Goal: Task Accomplishment & Management: Use online tool/utility

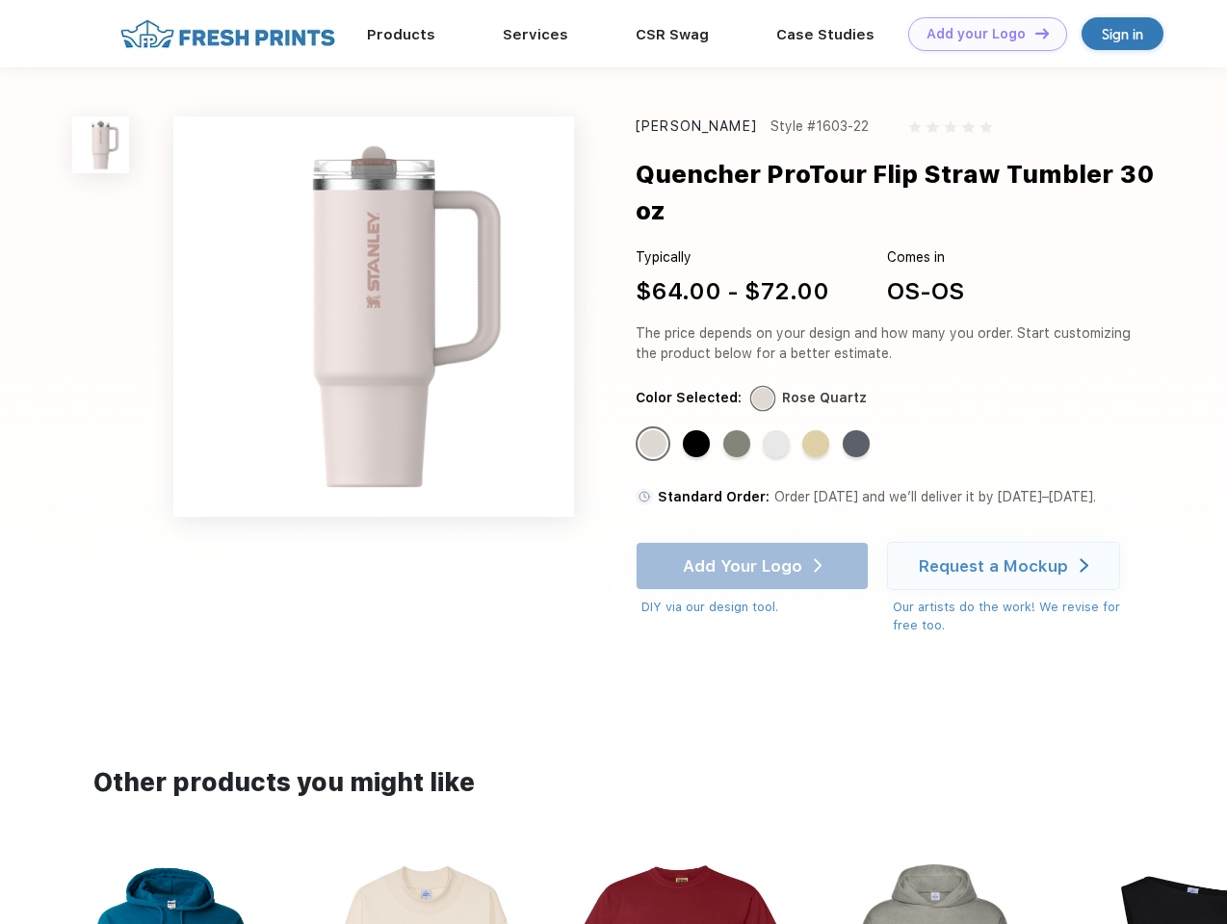
click at [980, 34] on link "Add your Logo Design Tool" at bounding box center [987, 34] width 159 height 34
click at [0, 0] on div "Design Tool" at bounding box center [0, 0] width 0 height 0
click at [1033, 33] on link "Add your Logo Design Tool" at bounding box center [987, 34] width 159 height 34
click at [101, 144] on img at bounding box center [100, 144] width 57 height 57
click at [655, 430] on div "Standard Color" at bounding box center [652, 443] width 27 height 27
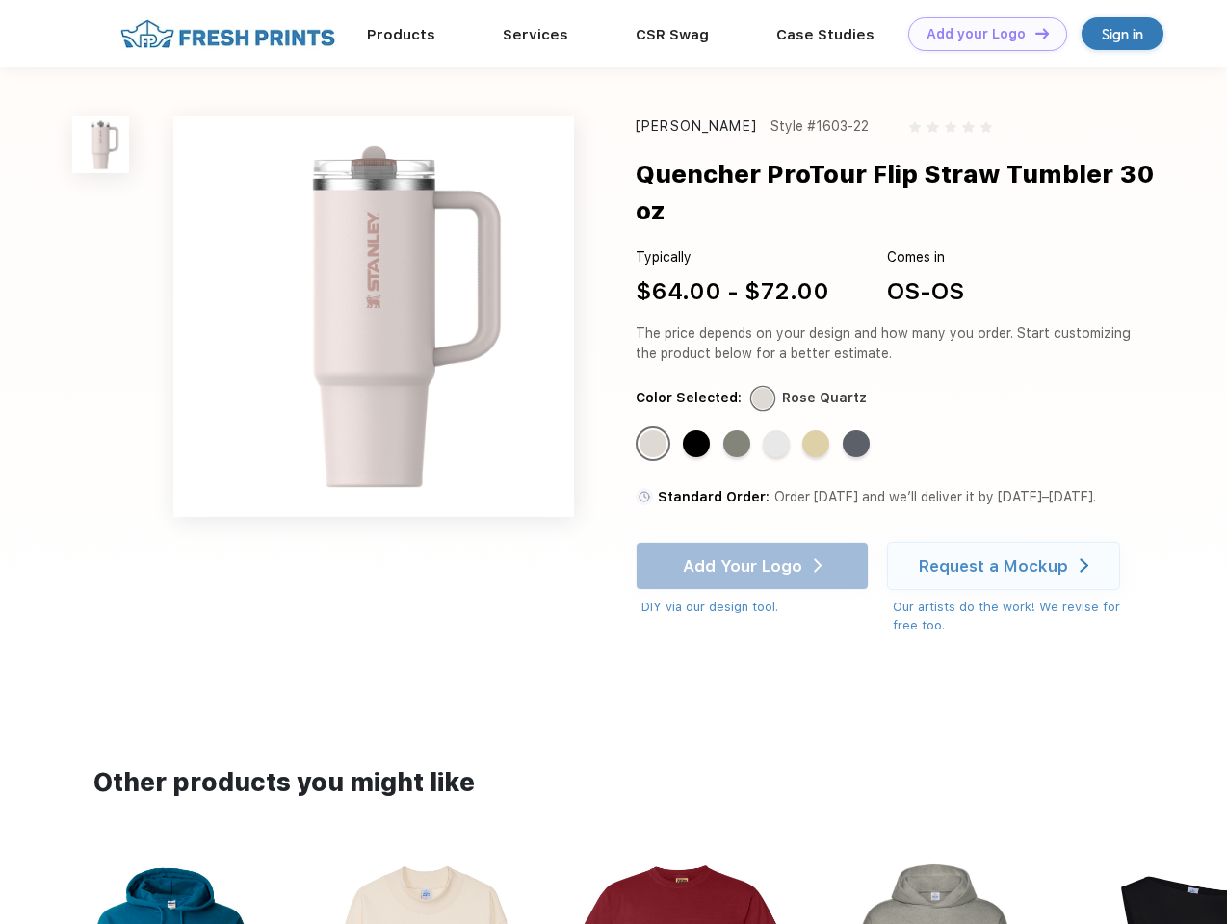
click at [698, 430] on div "Standard Color" at bounding box center [696, 443] width 27 height 27
click at [738, 430] on div "Standard Color" at bounding box center [736, 443] width 27 height 27
click at [778, 430] on div "Standard Color" at bounding box center [776, 443] width 27 height 27
click at [817, 430] on div "Standard Color" at bounding box center [815, 443] width 27 height 27
click at [858, 430] on div "Standard Color" at bounding box center [855, 443] width 27 height 27
